Goal: Information Seeking & Learning: Learn about a topic

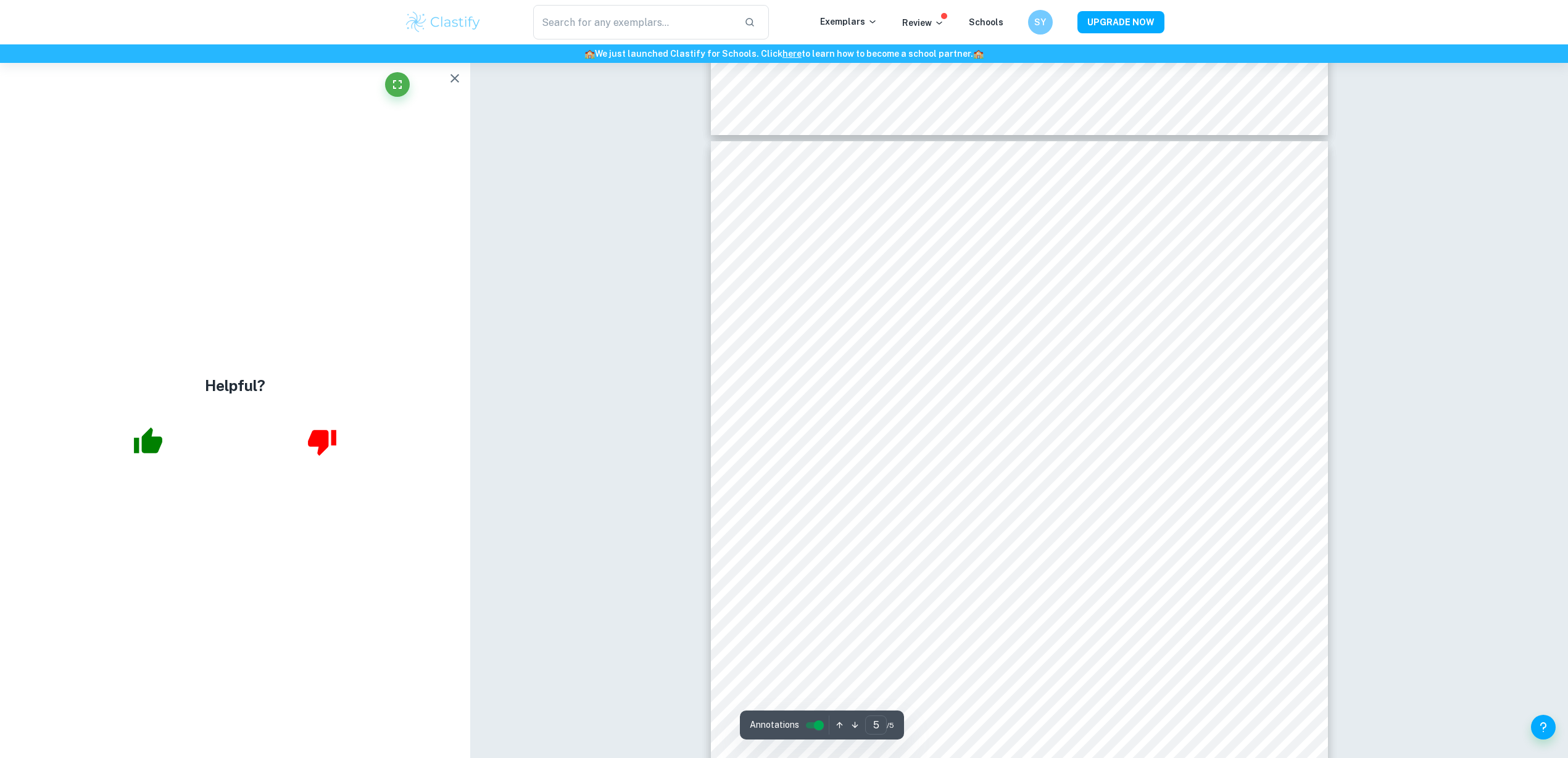
scroll to position [3312, 0]
